Goal: Find specific page/section: Find specific page/section

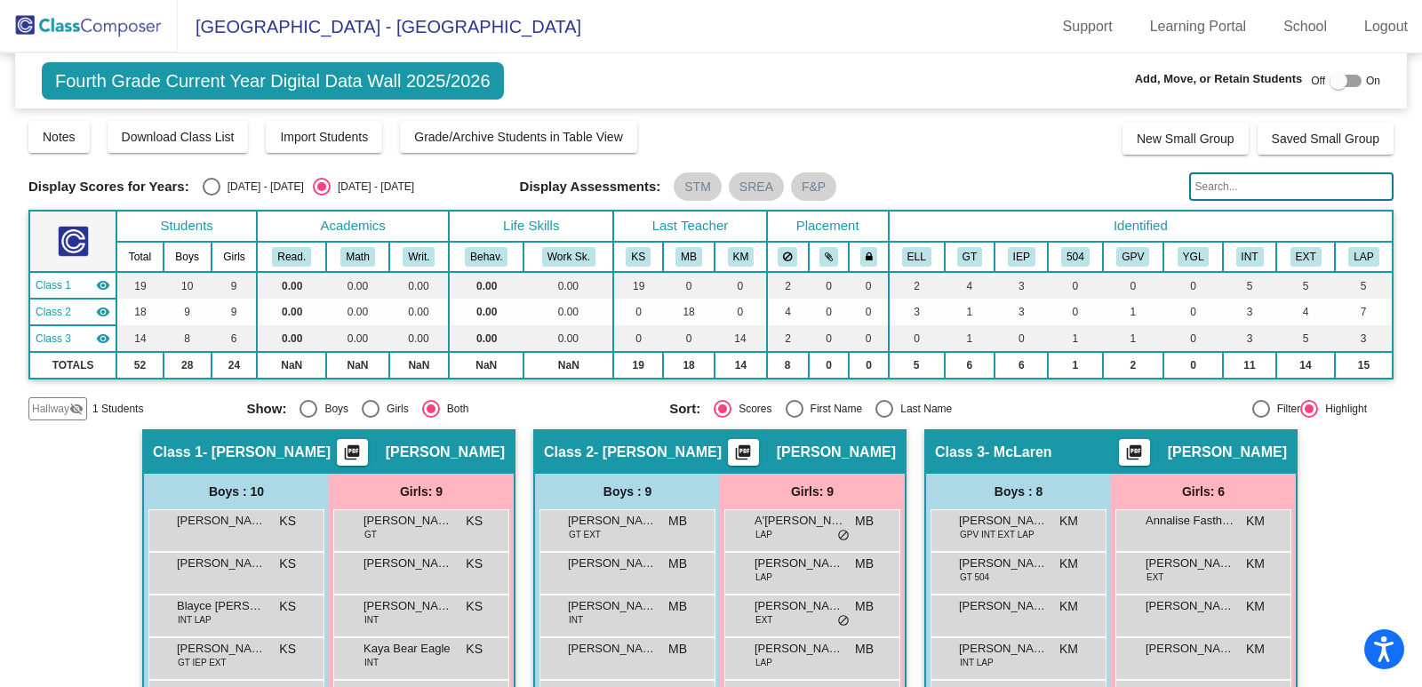
scroll to position [277, 0]
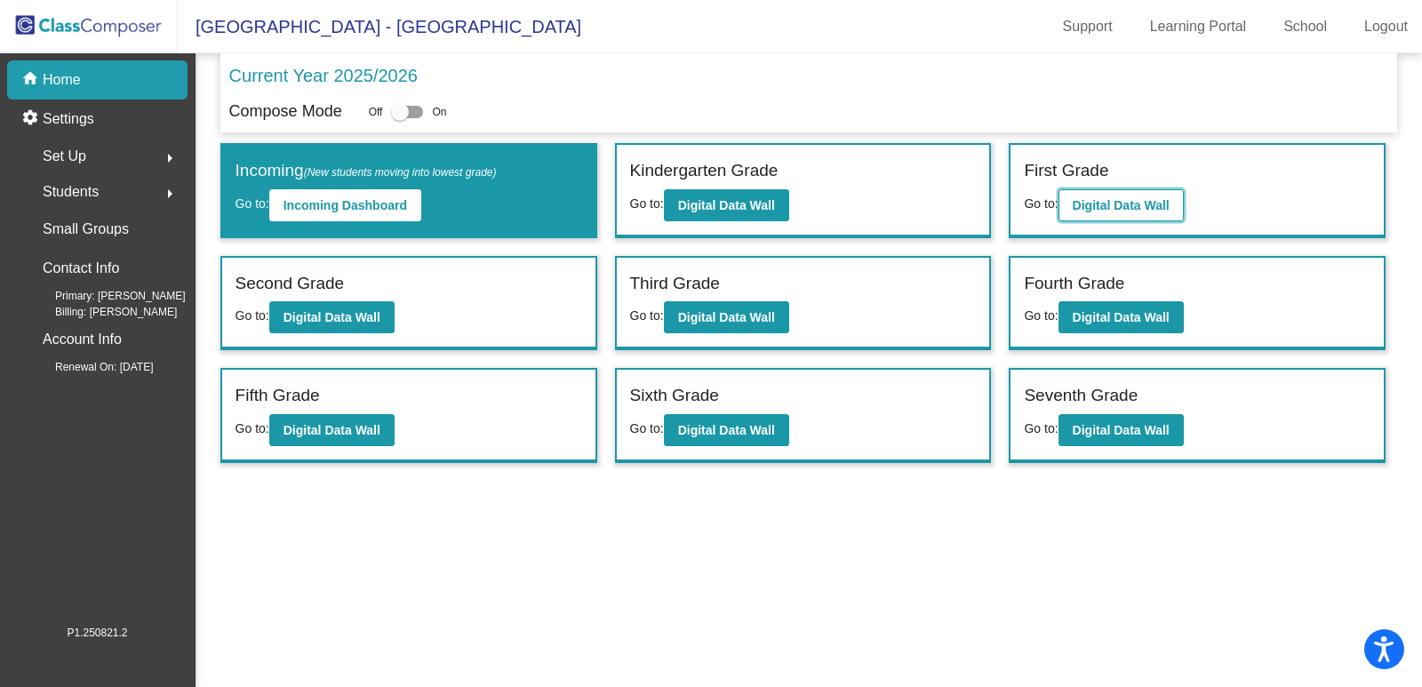
click at [1156, 199] on b "Digital Data Wall" at bounding box center [1120, 205] width 97 height 14
click at [747, 223] on div "Kindergarten Grade Go to: Digital Data Wall" at bounding box center [803, 191] width 373 height 92
click at [749, 220] on button "Digital Data Wall" at bounding box center [726, 205] width 125 height 32
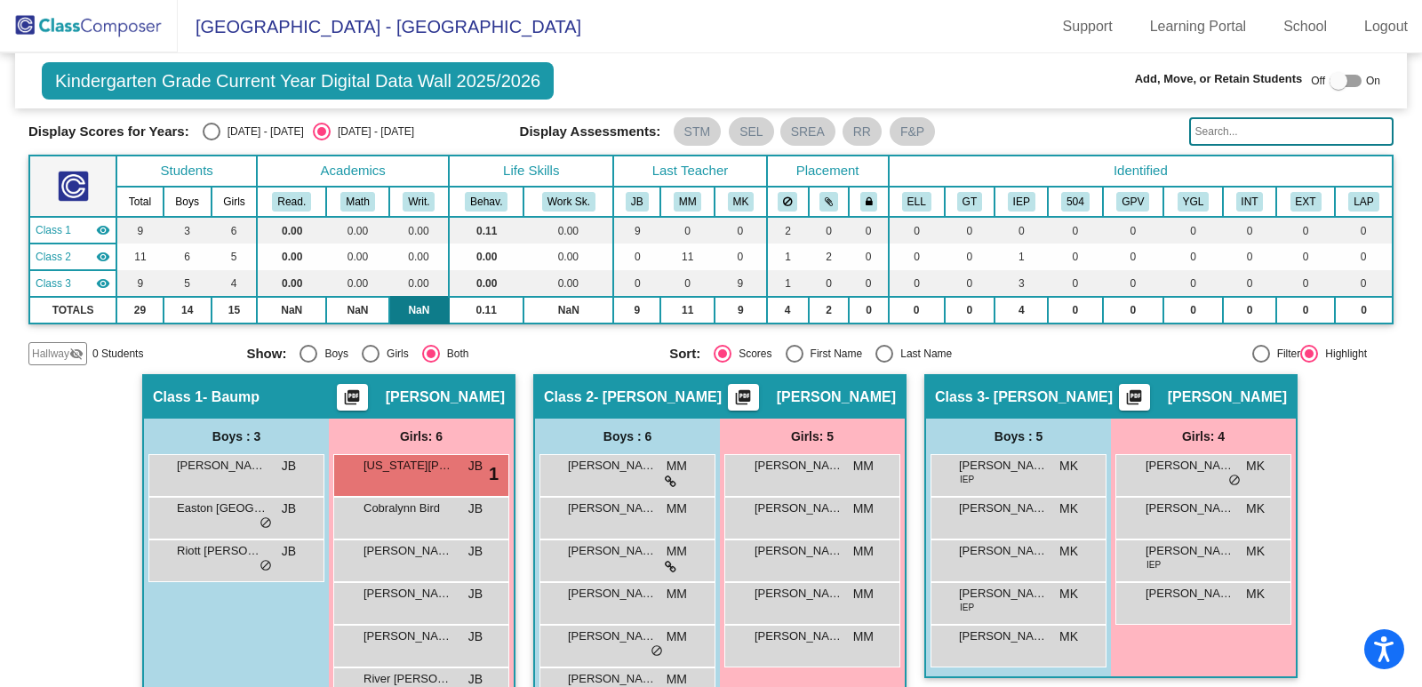
scroll to position [107, 0]
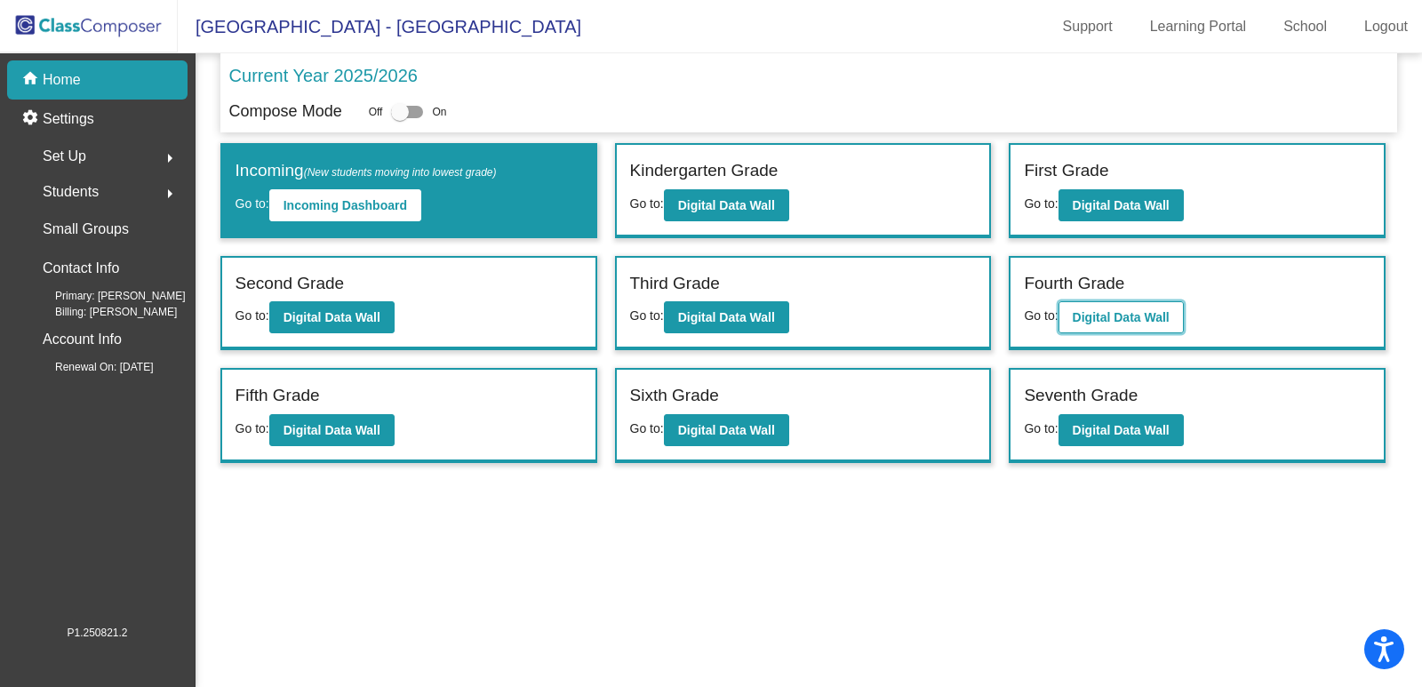
click at [1160, 320] on b "Digital Data Wall" at bounding box center [1120, 317] width 97 height 14
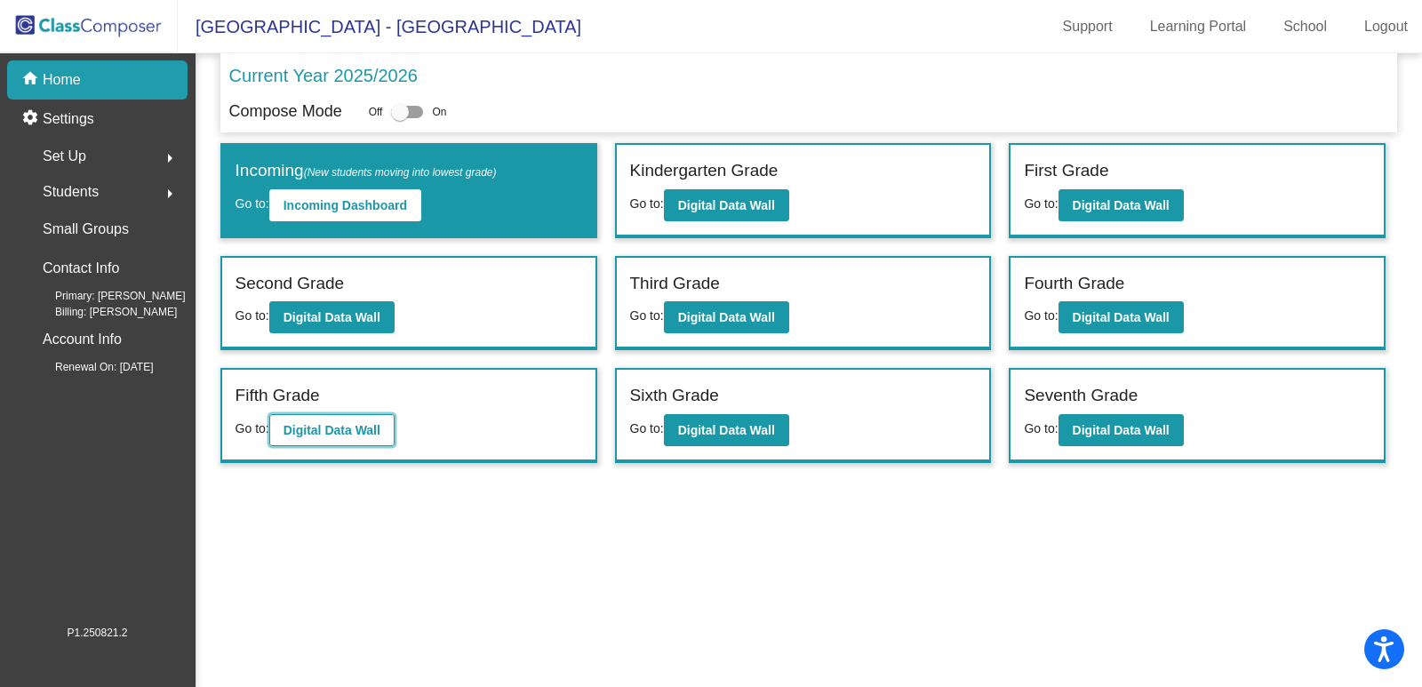
click at [338, 427] on b "Digital Data Wall" at bounding box center [331, 430] width 97 height 14
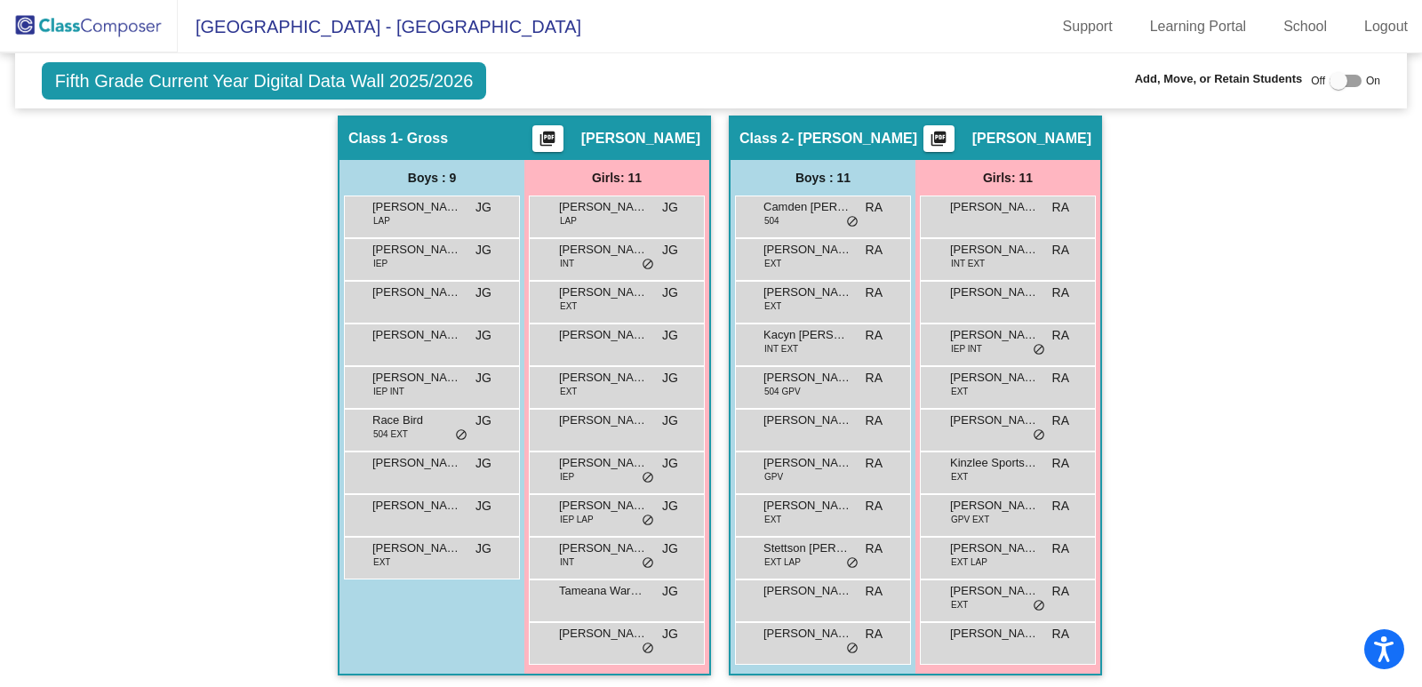
scroll to position [293, 0]
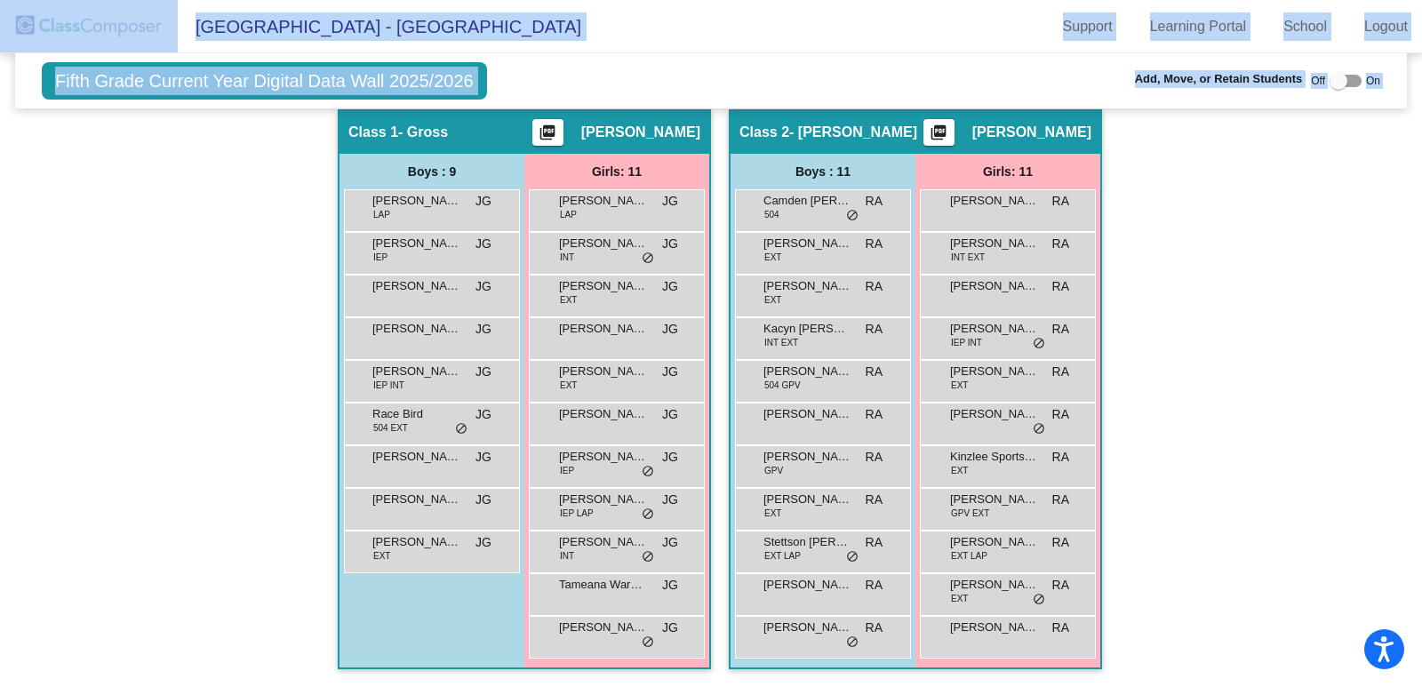
drag, startPoint x: 100, startPoint y: 115, endPoint x: 401, endPoint y: 1, distance: 321.1
click at [211, 25] on app-root "[GEOGRAPHIC_DATA] - Lacey Support Learning Portal School Logout home Home setti…" at bounding box center [711, 343] width 1422 height 687
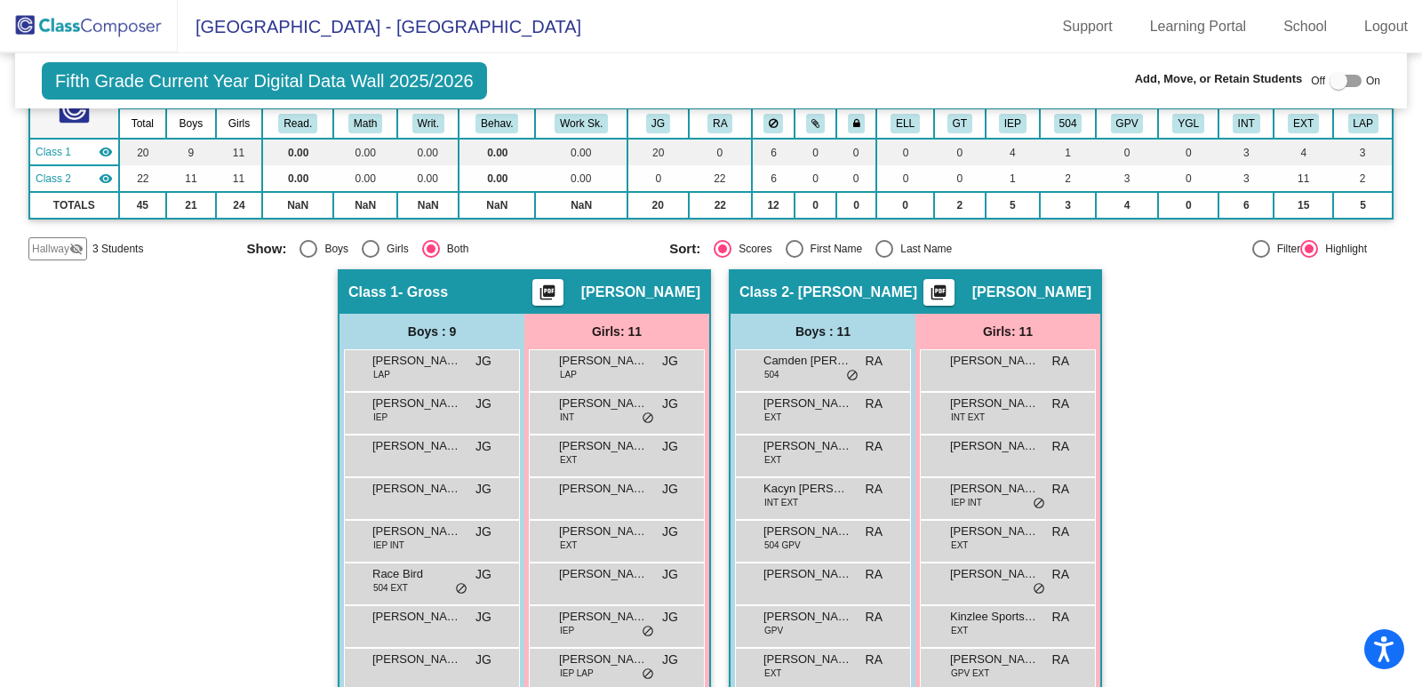
click at [1243, 507] on div "Hallway - Hallway Class picture_as_pdf Add Student First Name Last Name Student…" at bounding box center [710, 558] width 1365 height 578
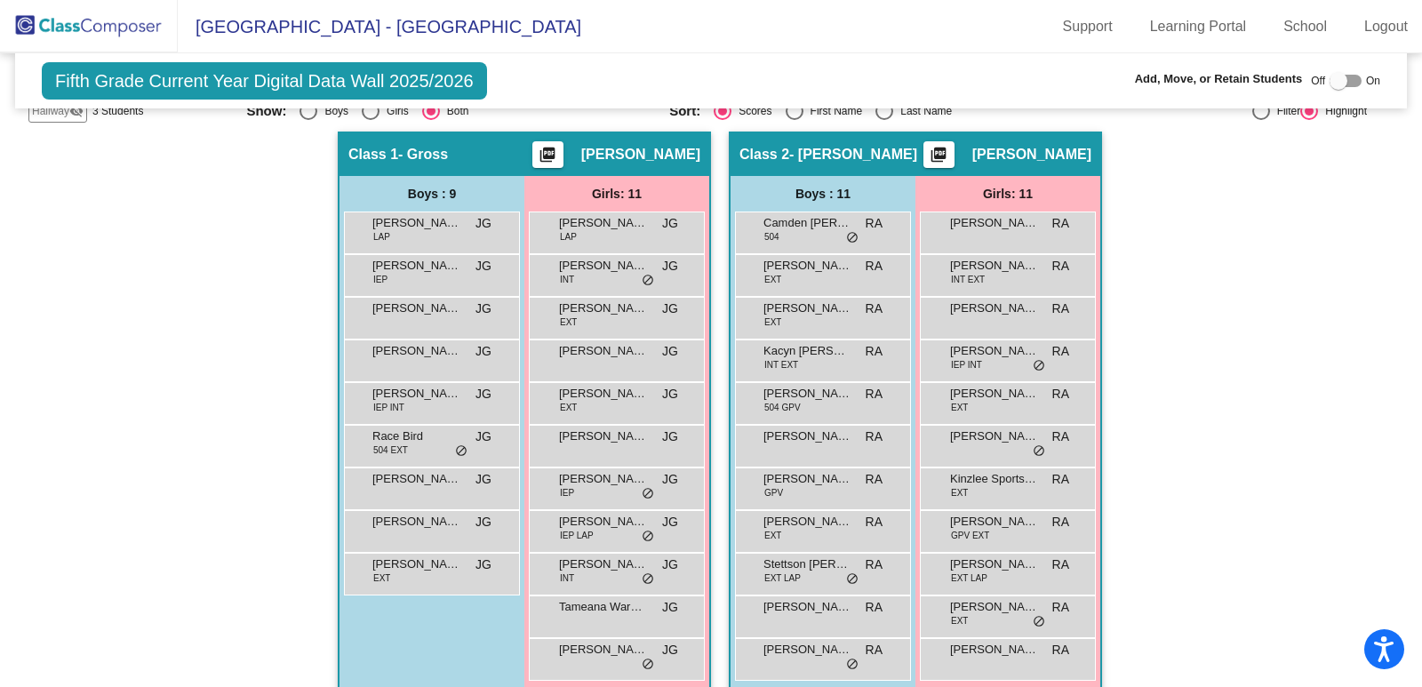
scroll to position [293, 0]
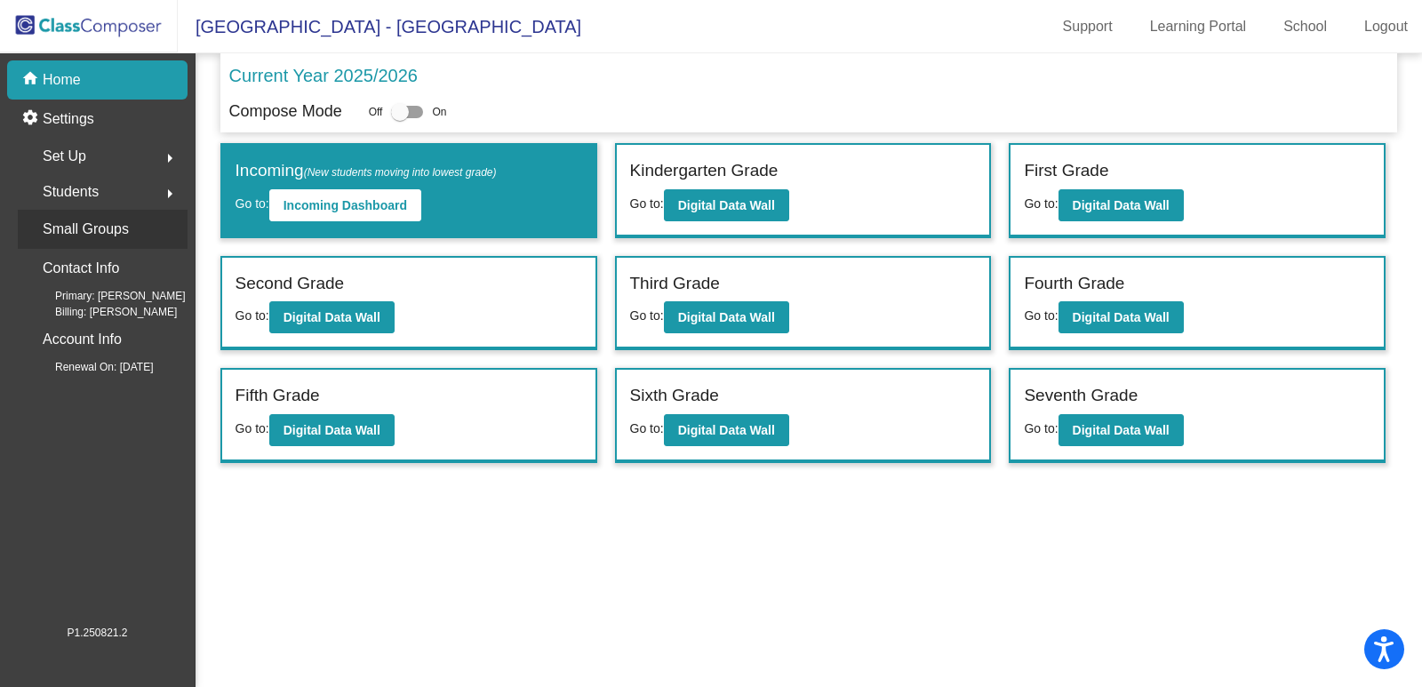
drag, startPoint x: 130, startPoint y: 186, endPoint x: 187, endPoint y: 214, distance: 63.6
click at [187, 214] on mat-nav-list "home Home settings Settings Set Up arrow_right Students arrow_right Small Group…" at bounding box center [97, 338] width 195 height 570
